Goal: Check status: Check status

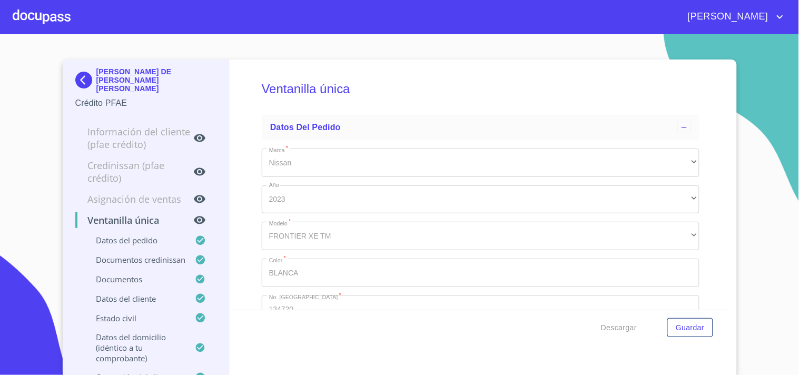
drag, startPoint x: 75, startPoint y: 26, endPoint x: 69, endPoint y: 13, distance: 15.1
click at [74, 25] on div "[PERSON_NAME]" at bounding box center [399, 17] width 799 height 34
click at [69, 13] on div at bounding box center [42, 17] width 58 height 34
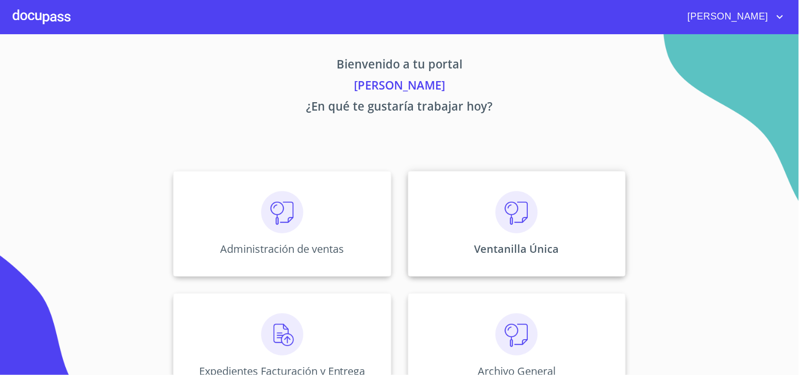
click at [561, 246] on div "Ventanilla Única" at bounding box center [516, 223] width 217 height 105
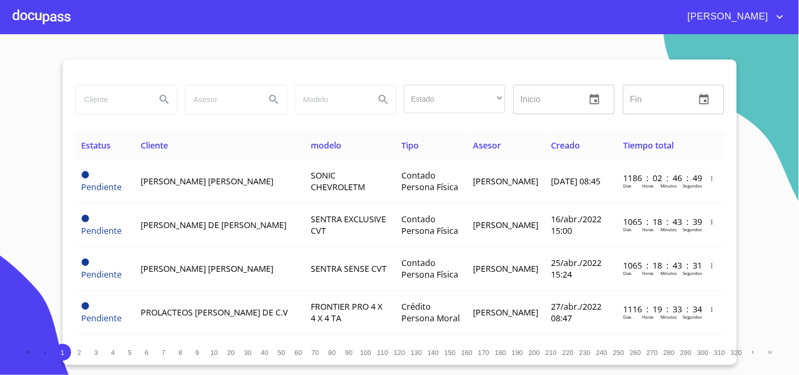
click at [125, 113] on input "search" at bounding box center [112, 99] width 72 height 28
type input "[PERSON_NAME]"
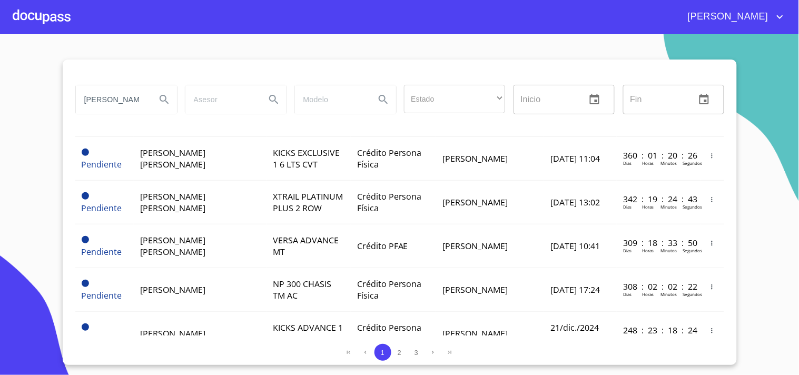
scroll to position [933, 0]
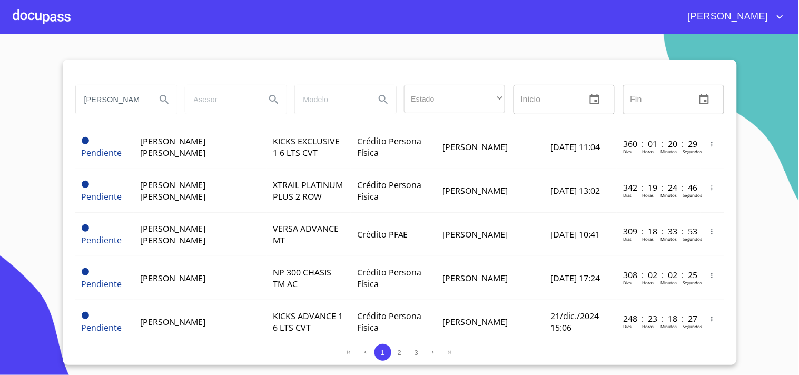
drag, startPoint x: 125, startPoint y: 97, endPoint x: 20, endPoint y: 148, distance: 117.0
click at [20, 148] on section "[PERSON_NAME] Estado ​ ​ Inicio ​ Fin ​ Estatus Cliente modelo Tipo Asesor Crea…" at bounding box center [399, 204] width 799 height 341
type input "[PERSON_NAME]"
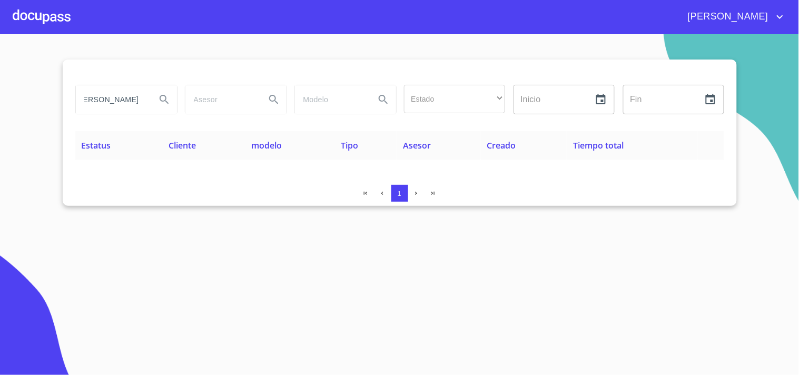
scroll to position [0, 0]
click at [65, 22] on div at bounding box center [42, 17] width 58 height 34
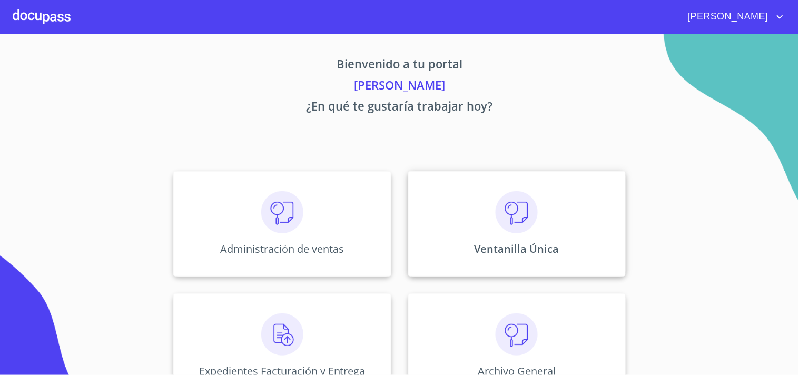
click at [545, 246] on p "Ventanilla Única" at bounding box center [516, 249] width 85 height 14
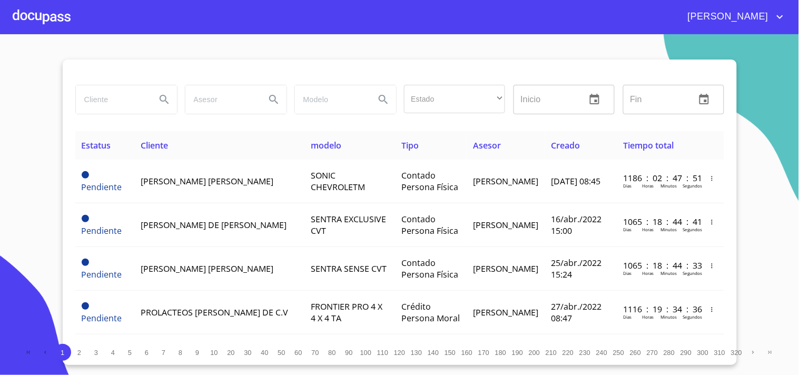
click at [99, 117] on div at bounding box center [125, 100] width 109 height 38
click at [107, 104] on input "search" at bounding box center [112, 99] width 72 height 28
type input "[PERSON_NAME]"
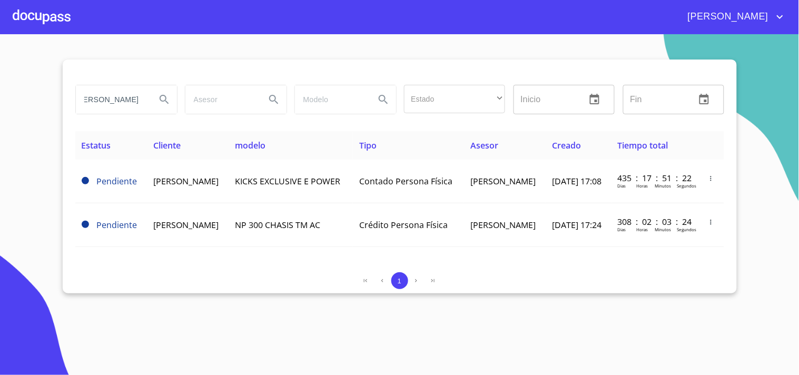
scroll to position [0, 0]
drag, startPoint x: 146, startPoint y: 97, endPoint x: 0, endPoint y: 146, distance: 154.3
click at [0, 146] on section "[PERSON_NAME] Estado ​ ​ Inicio ​ Fin ​ Estatus Cliente modelo Tipo Asesor Crea…" at bounding box center [399, 204] width 799 height 341
drag, startPoint x: 53, startPoint y: 16, endPoint x: 54, endPoint y: 22, distance: 6.0
click at [54, 22] on div at bounding box center [42, 17] width 58 height 34
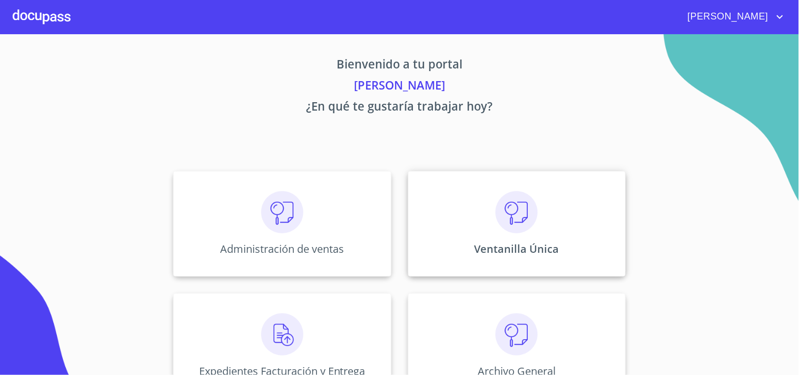
click at [497, 195] on img at bounding box center [516, 212] width 42 height 42
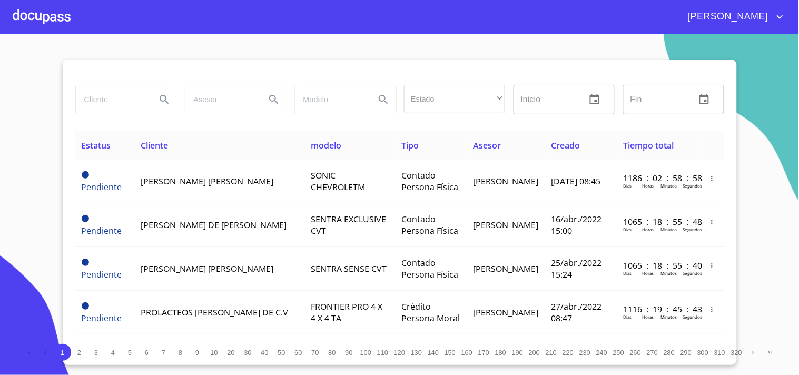
click at [115, 100] on input "search" at bounding box center [112, 99] width 72 height 28
type input "[PERSON_NAME]"
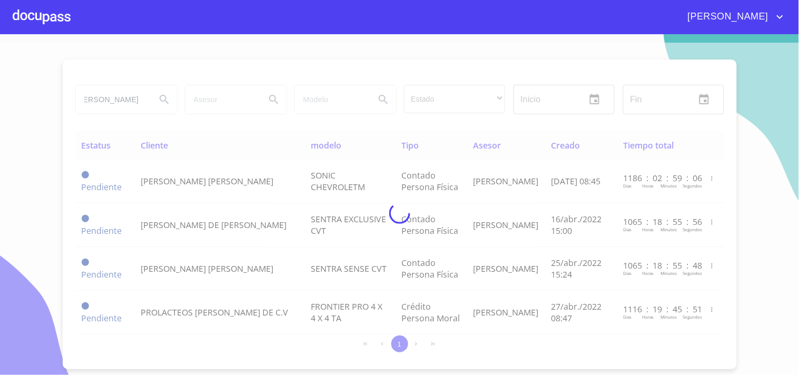
scroll to position [0, 0]
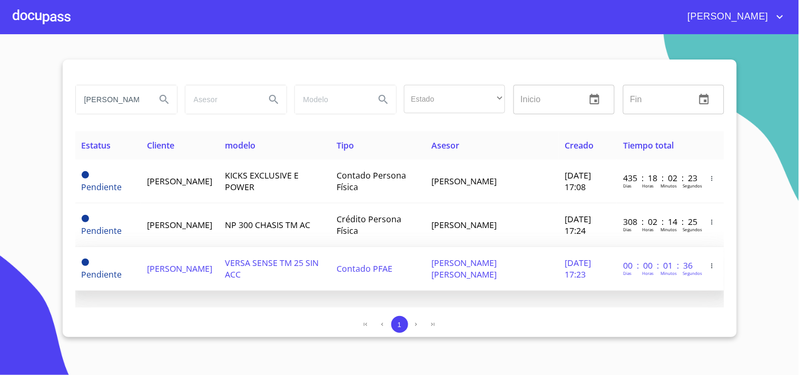
click at [559, 271] on td "[DATE] 17:23" at bounding box center [588, 269] width 58 height 44
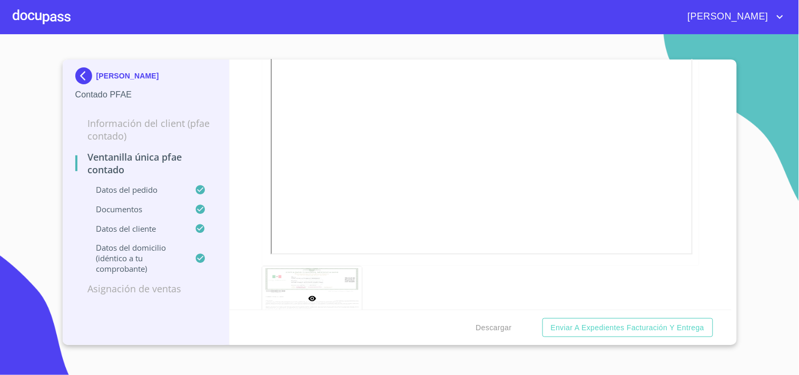
scroll to position [1871, 0]
click at [495, 324] on span "Descargar" at bounding box center [494, 327] width 36 height 13
